Goal: Navigation & Orientation: Find specific page/section

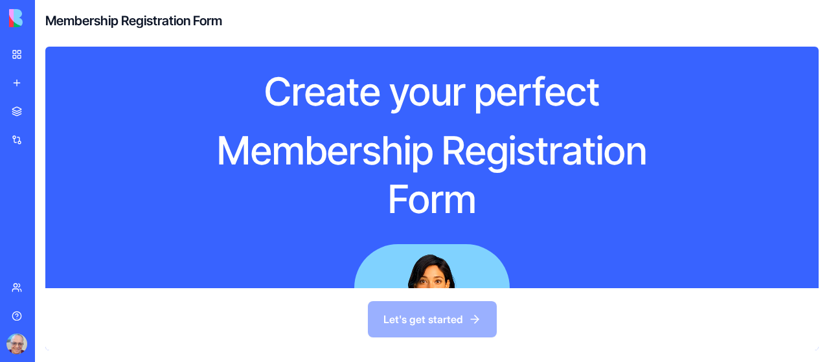
scroll to position [225, 0]
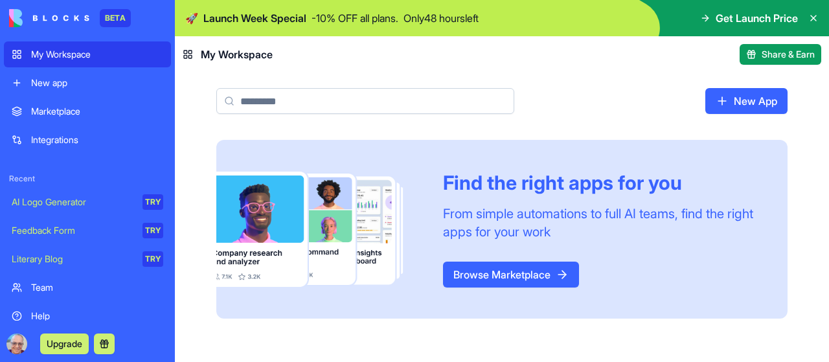
click at [75, 108] on div "Marketplace" at bounding box center [97, 111] width 132 height 13
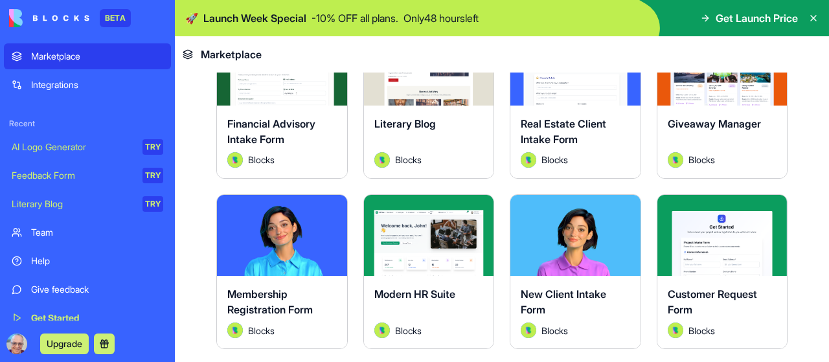
scroll to position [1167, 0]
